Goal: Navigation & Orientation: Find specific page/section

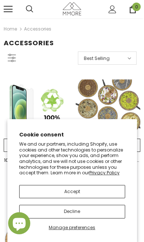
click at [85, 191] on button "Accept" at bounding box center [72, 191] width 106 height 13
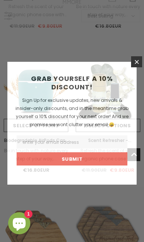
scroll to position [761, 0]
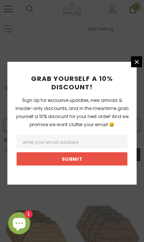
click at [138, 65] on icon at bounding box center [136, 62] width 6 height 6
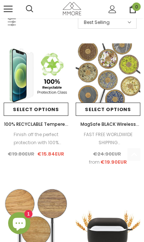
scroll to position [0, 0]
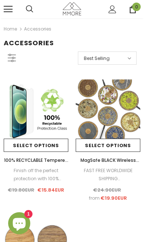
click at [6, 10] on link at bounding box center [8, 9] width 9 height 9
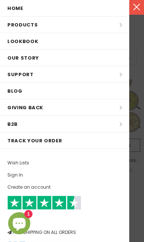
click at [27, 23] on li "Products Products All Products All Collections BUNDLES Organic Collection Wood …" at bounding box center [64, 25] width 129 height 17
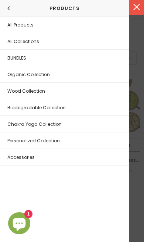
click at [54, 123] on span "Chakra Yoga Collection" at bounding box center [34, 124] width 54 height 6
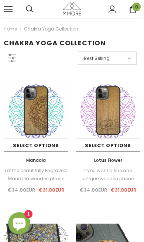
click at [8, 8] on link at bounding box center [8, 9] width 9 height 9
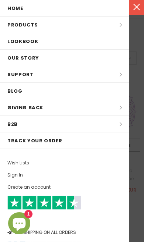
click at [35, 25] on li "Products Products All Products All Collections BUNDLES Organic Collection Wood …" at bounding box center [64, 25] width 129 height 17
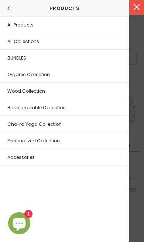
click at [42, 91] on span "Wood Collection" at bounding box center [26, 91] width 38 height 6
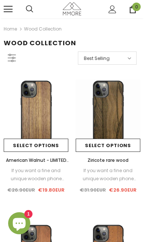
click at [11, 7] on span at bounding box center [8, 6] width 9 height 1
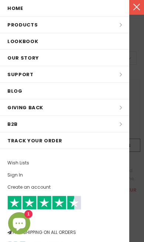
click at [32, 23] on li "Products Products All Products All Collections BUNDLES Organic Collection Wood …" at bounding box center [64, 25] width 129 height 17
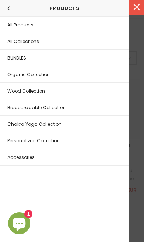
click at [39, 57] on link "BUNDLES" at bounding box center [64, 58] width 129 height 16
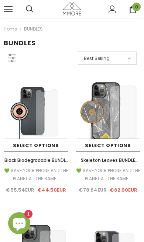
click at [8, 8] on link at bounding box center [8, 9] width 9 height 9
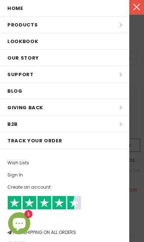
click at [31, 25] on li "Products Products All Products All Collections BUNDLES Organic Collection Wood …" at bounding box center [64, 25] width 129 height 17
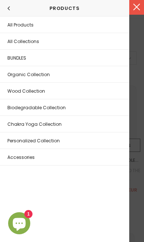
click at [42, 73] on span "Organic Collection" at bounding box center [28, 74] width 42 height 6
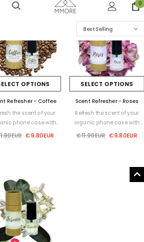
scroll to position [933, 0]
